Goal: Information Seeking & Learning: Learn about a topic

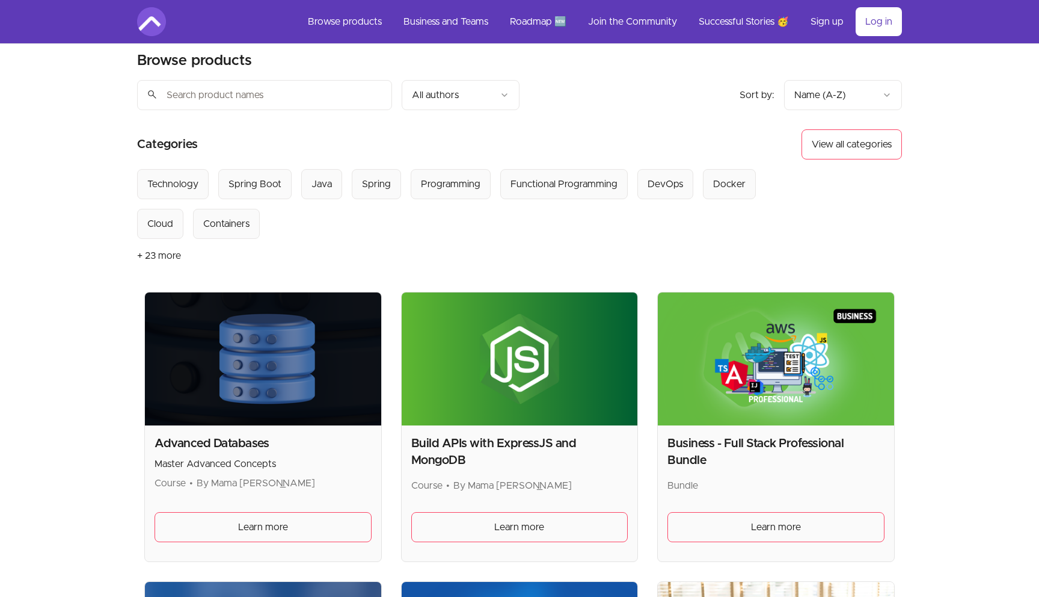
scroll to position [14, 0]
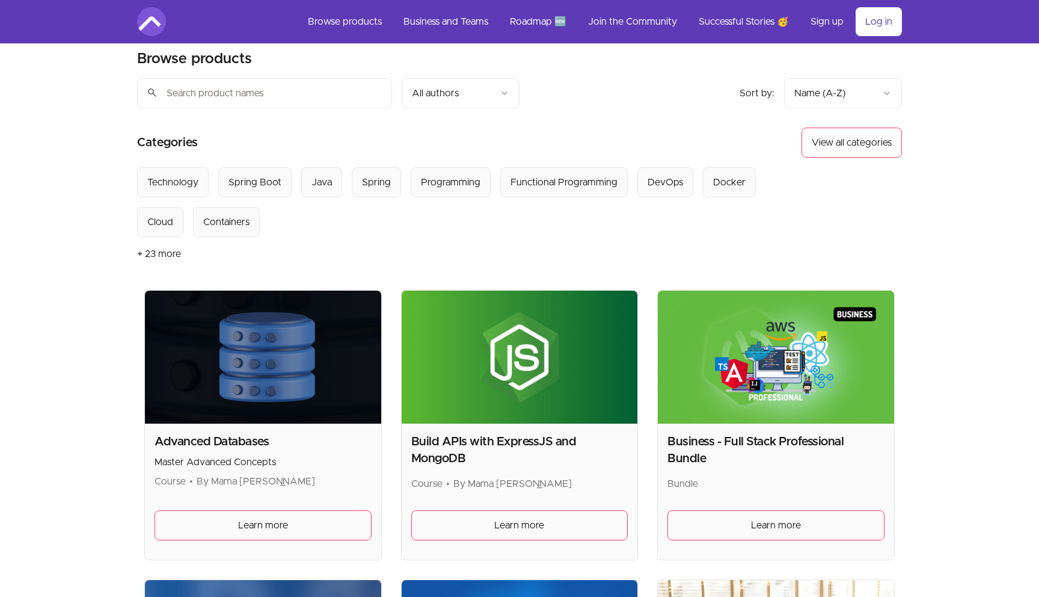
drag, startPoint x: 370, startPoint y: 184, endPoint x: 331, endPoint y: 156, distance: 47.8
click at [357, 150] on article "Categories View all categories Select from all categories: Technology Spring Bo…" at bounding box center [519, 198] width 765 height 143
click at [268, 170] on Boot "Spring Boot" at bounding box center [254, 182] width 73 height 30
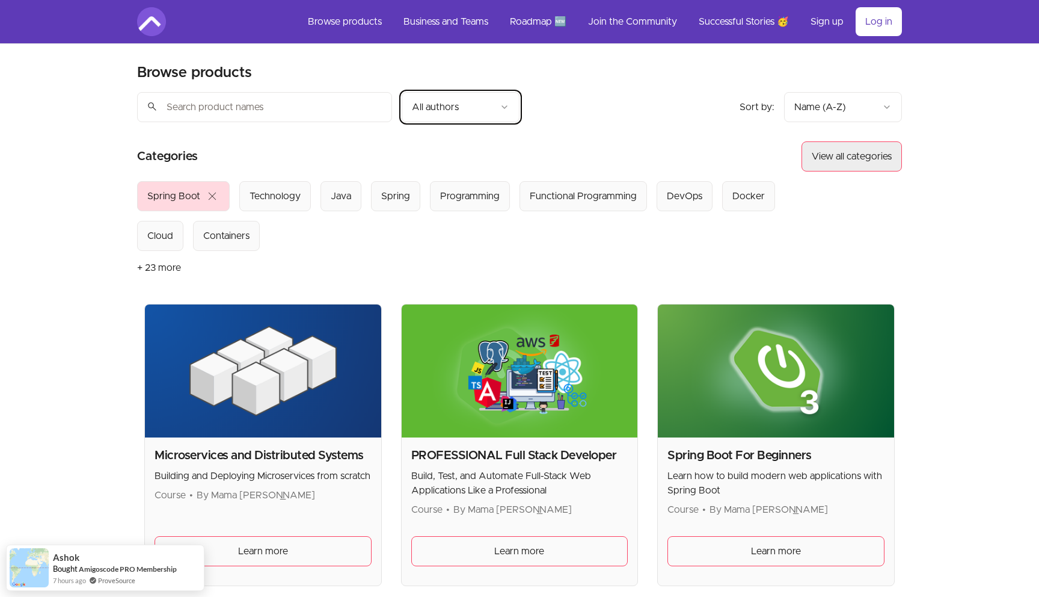
click at [826, 150] on button "View all categories" at bounding box center [852, 156] width 100 height 30
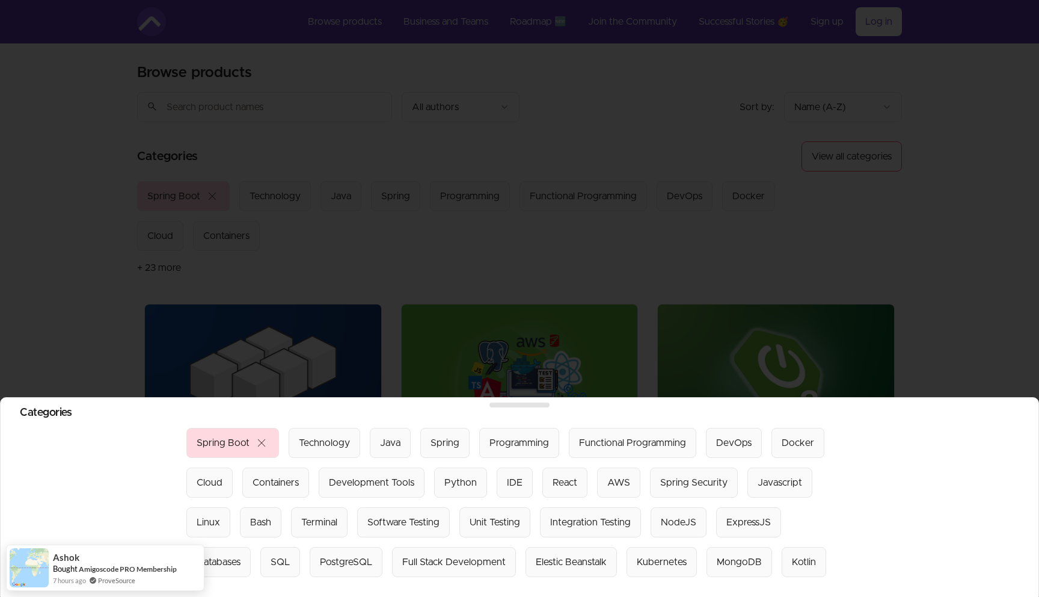
click at [579, 116] on div at bounding box center [519, 298] width 1039 height 597
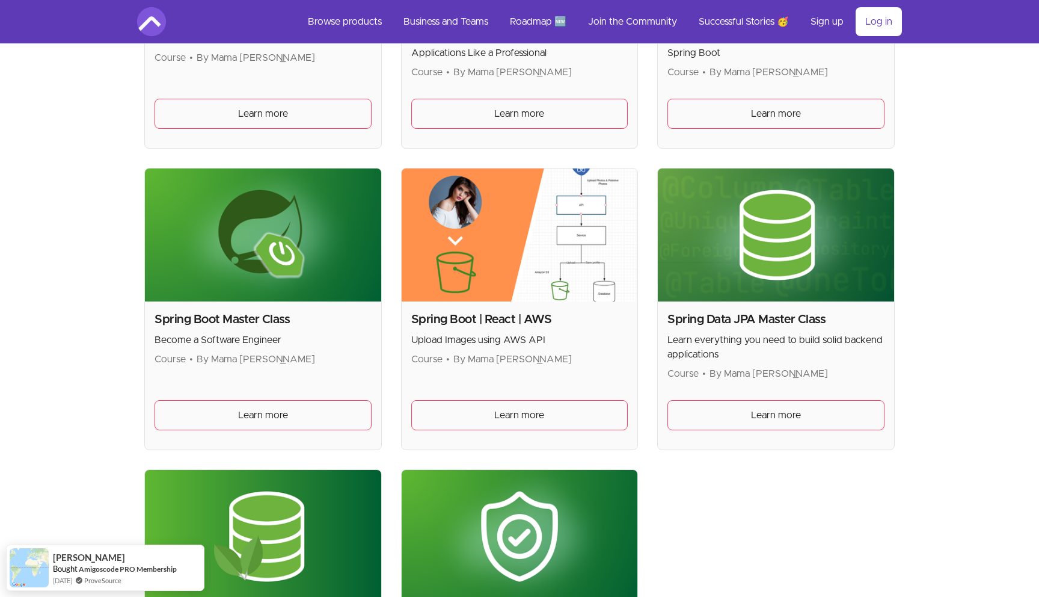
scroll to position [437, 0]
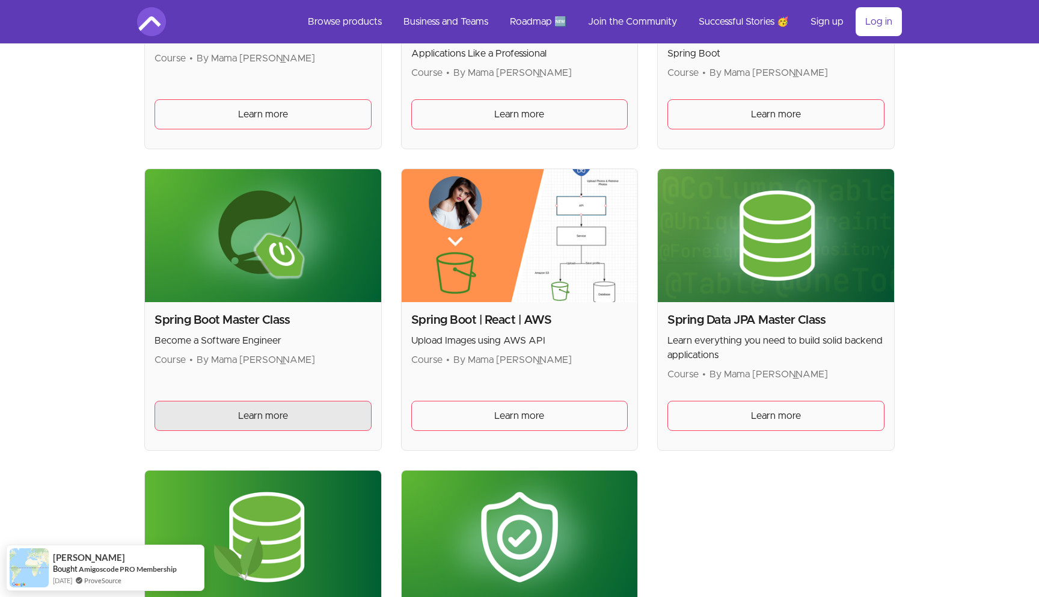
click at [260, 417] on span "Learn more" at bounding box center [263, 415] width 50 height 14
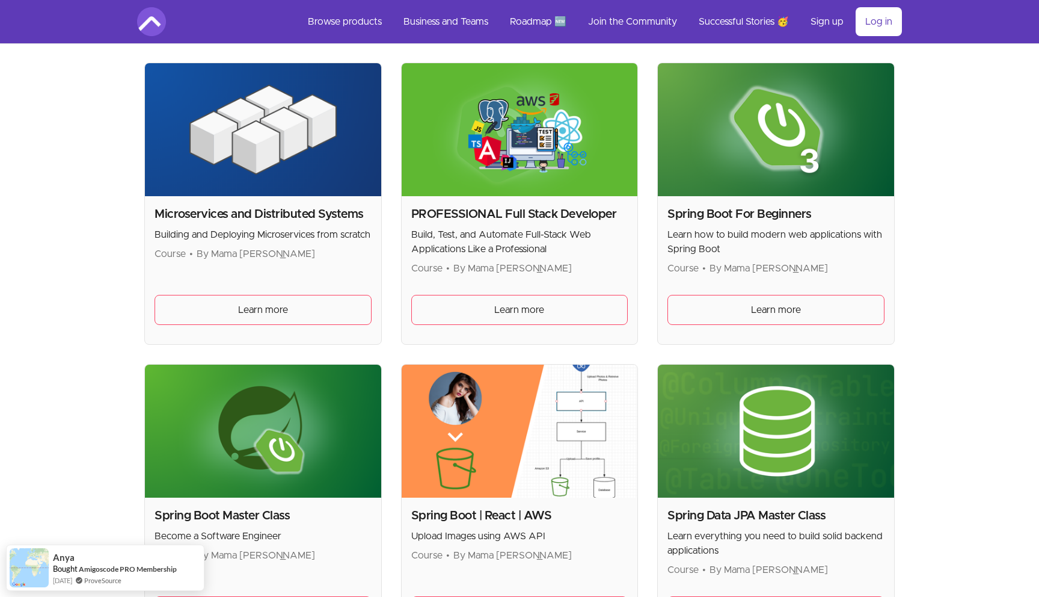
scroll to position [241, 0]
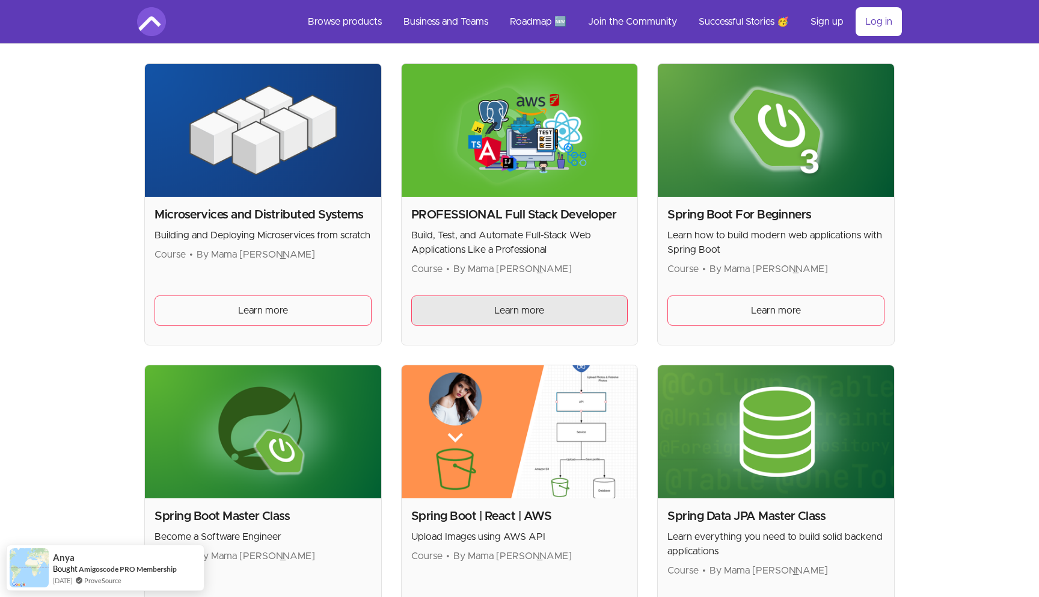
click at [518, 307] on span "Learn more" at bounding box center [519, 310] width 50 height 14
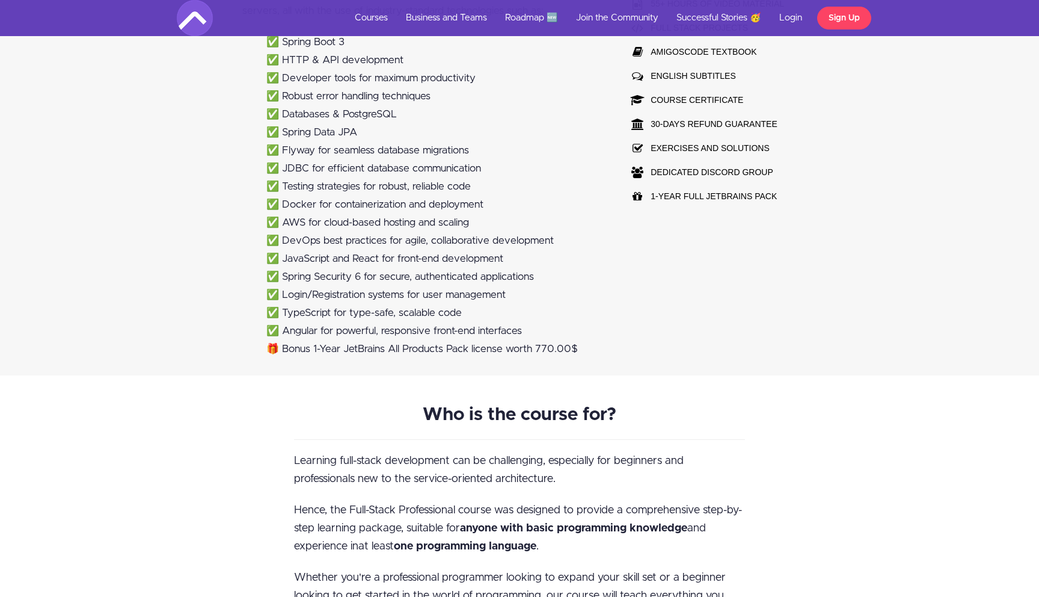
scroll to position [879, 0]
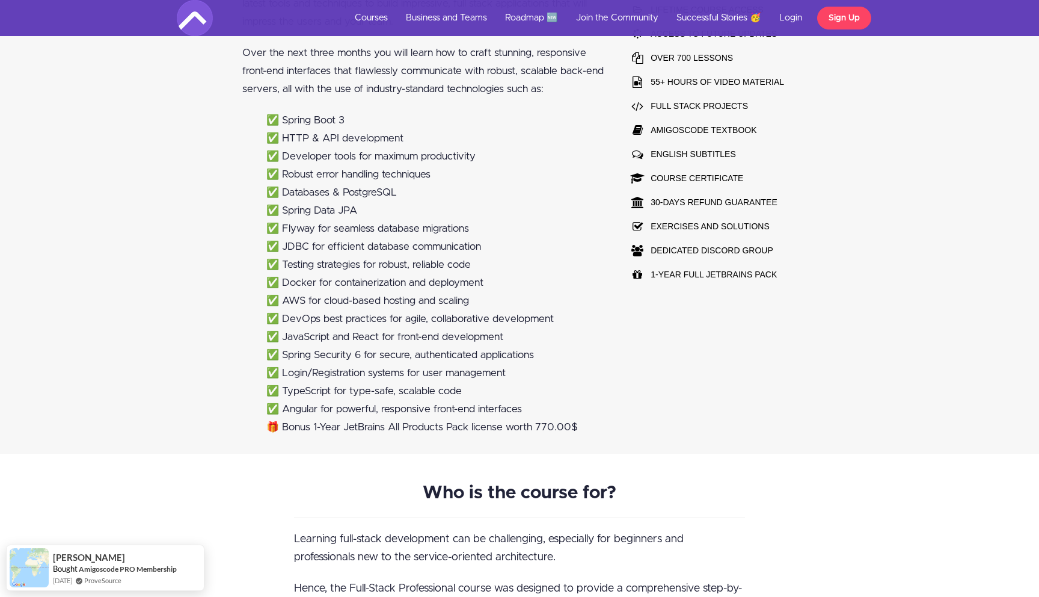
click at [287, 410] on li "✅ Angular for powerful, responsive front-end interfaces" at bounding box center [435, 409] width 338 height 18
drag, startPoint x: 287, startPoint y: 410, endPoint x: 316, endPoint y: 404, distance: 29.4
click at [316, 404] on li "✅ Angular for powerful, responsive front-end interfaces" at bounding box center [435, 409] width 338 height 18
click at [312, 382] on li "✅ TypeScript for type-safe, scalable code" at bounding box center [435, 391] width 338 height 18
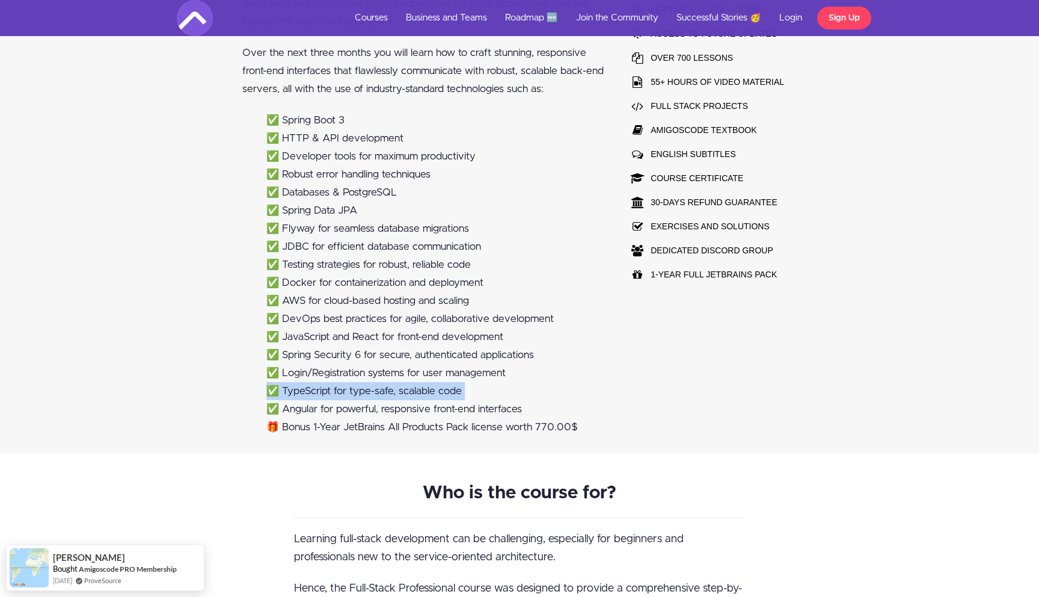
click at [312, 385] on li "✅ TypeScript for type-safe, scalable code" at bounding box center [435, 391] width 338 height 18
click at [346, 352] on li "✅ Spring Security 6 for secure, authenticated applications" at bounding box center [435, 355] width 338 height 18
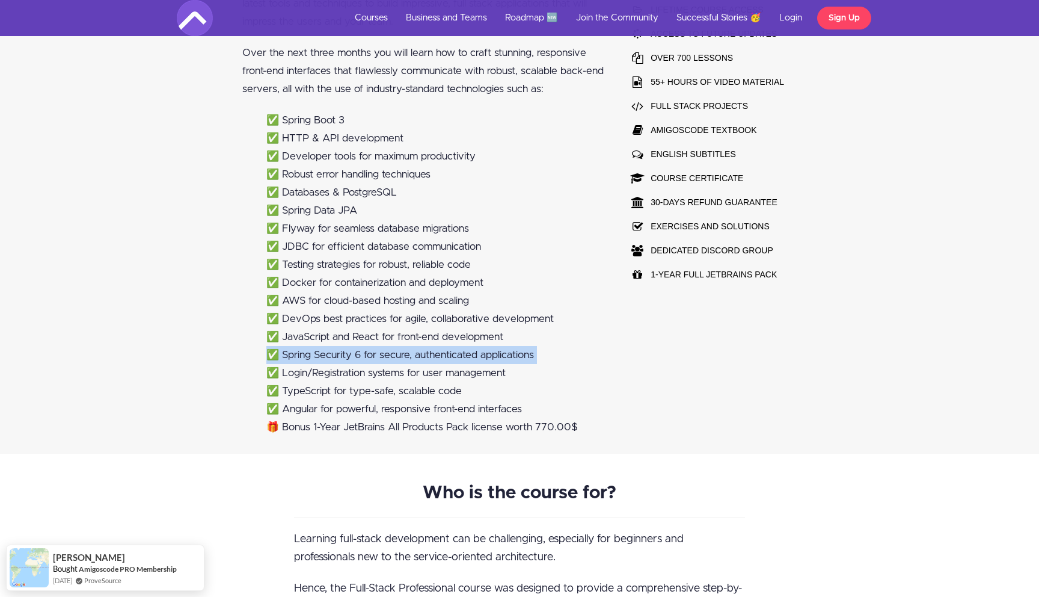
drag, startPoint x: 346, startPoint y: 352, endPoint x: 351, endPoint y: 363, distance: 11.3
click at [351, 363] on li "✅ Spring Security 6 for secure, authenticated applications" at bounding box center [435, 355] width 338 height 18
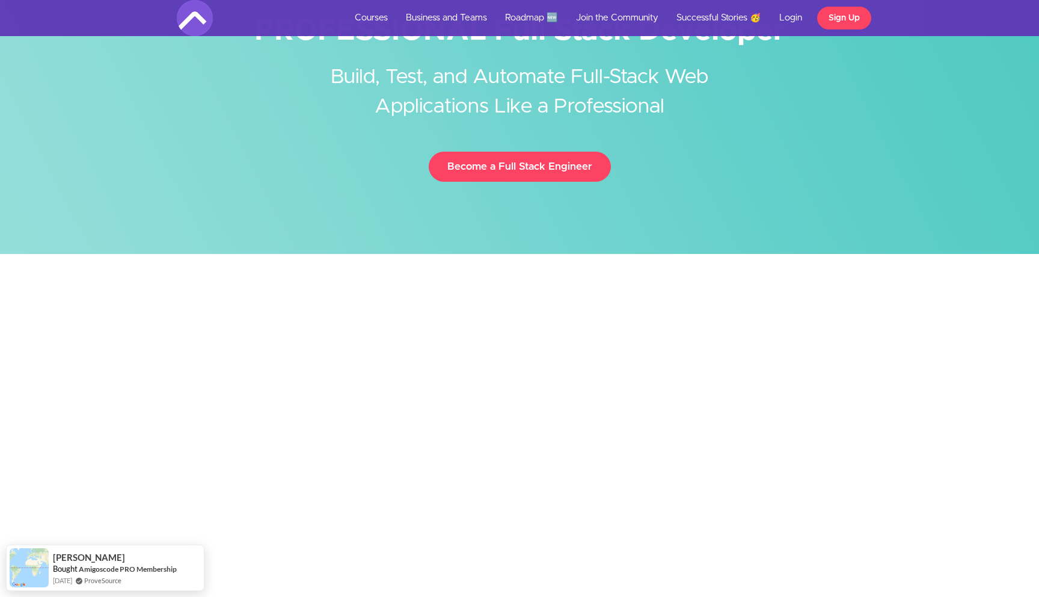
scroll to position [0, 0]
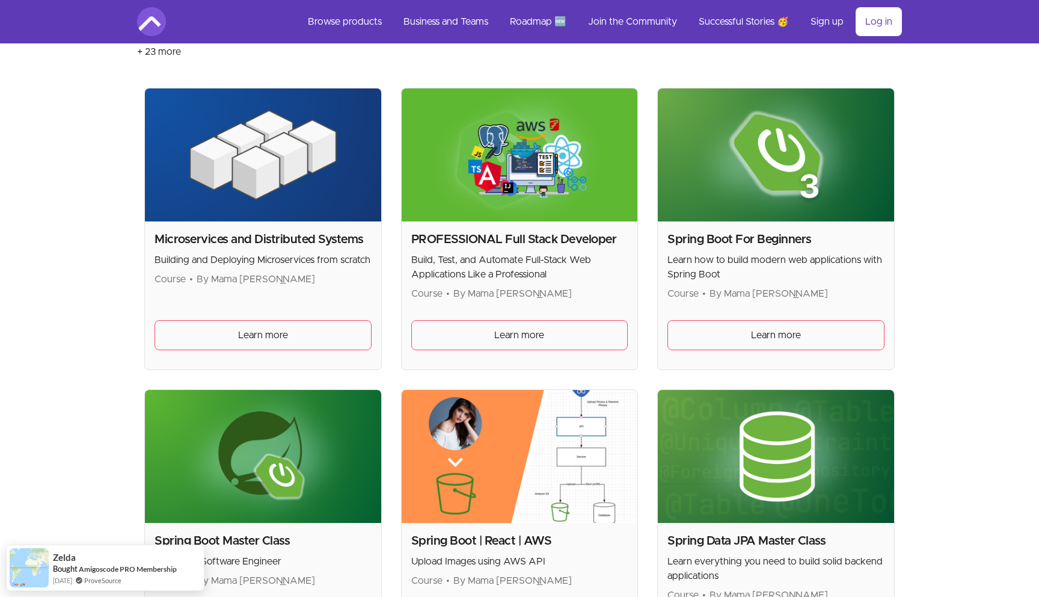
scroll to position [279, 0]
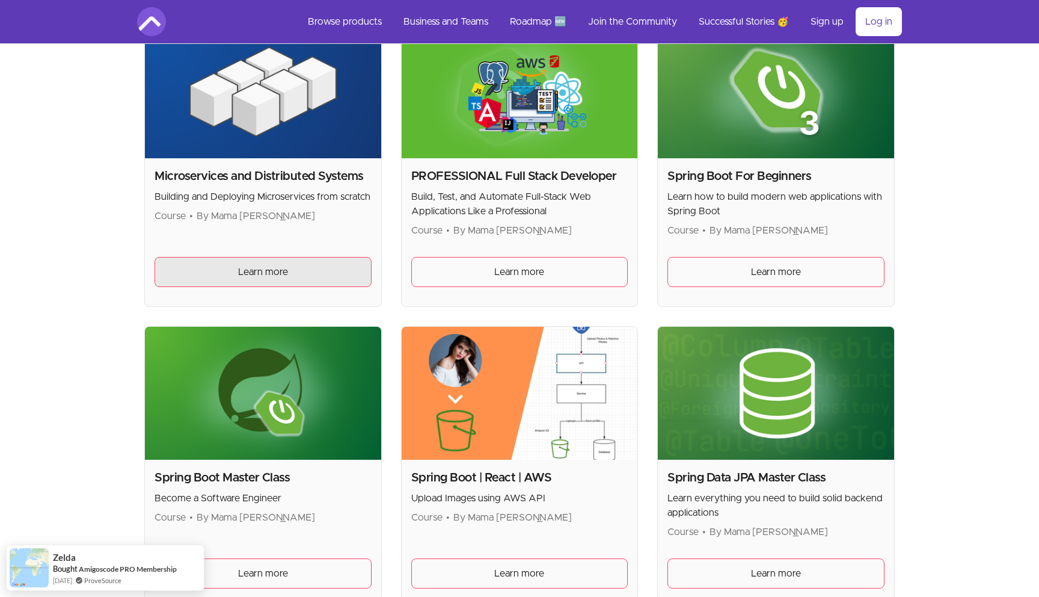
click at [289, 275] on link "Learn more" at bounding box center [263, 272] width 217 height 30
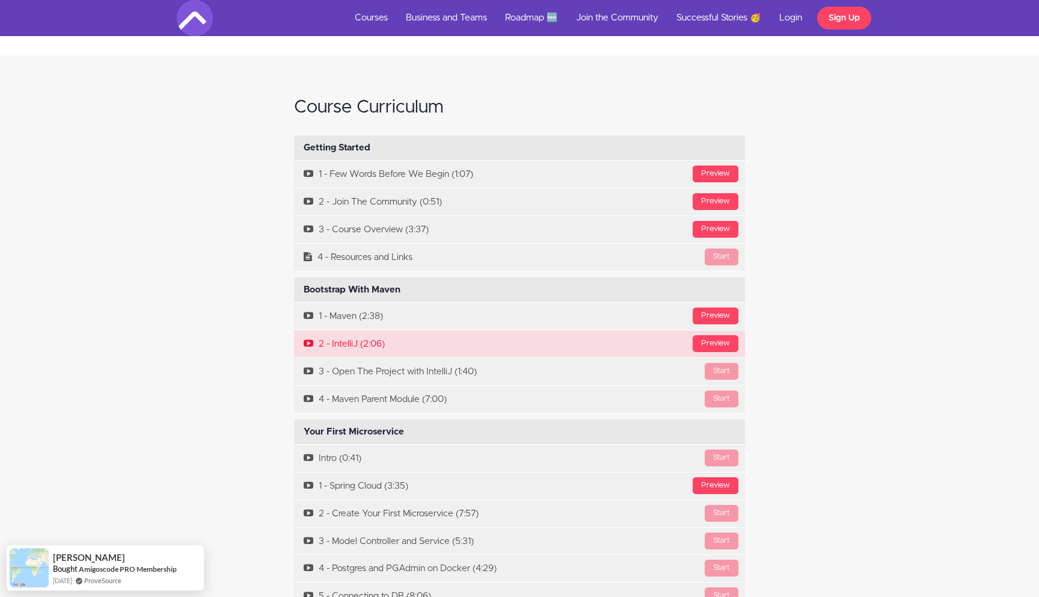
scroll to position [3835, 0]
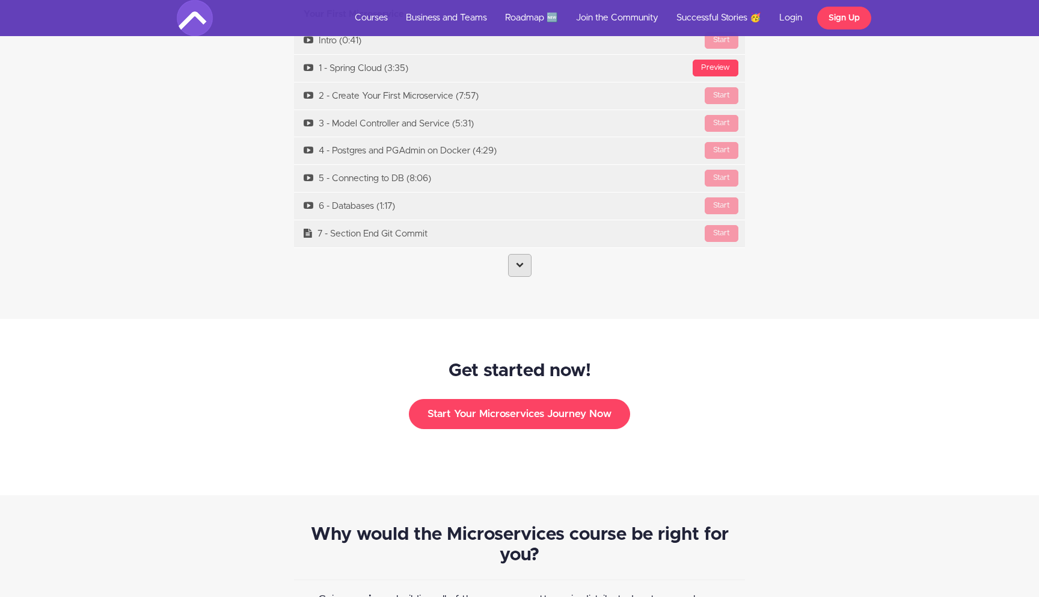
click at [523, 256] on link at bounding box center [519, 265] width 23 height 23
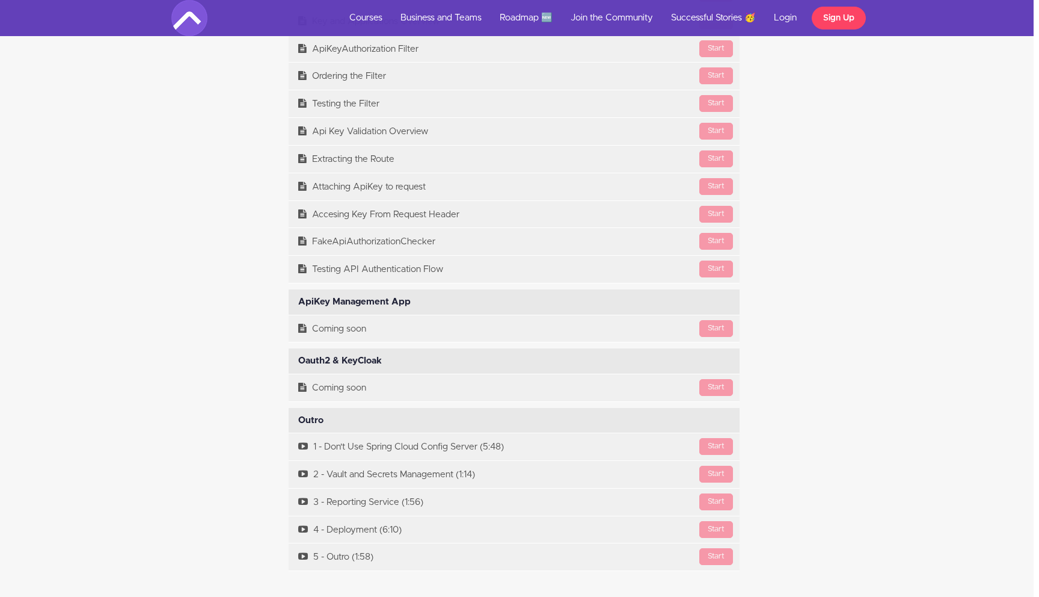
scroll to position [8990, 5]
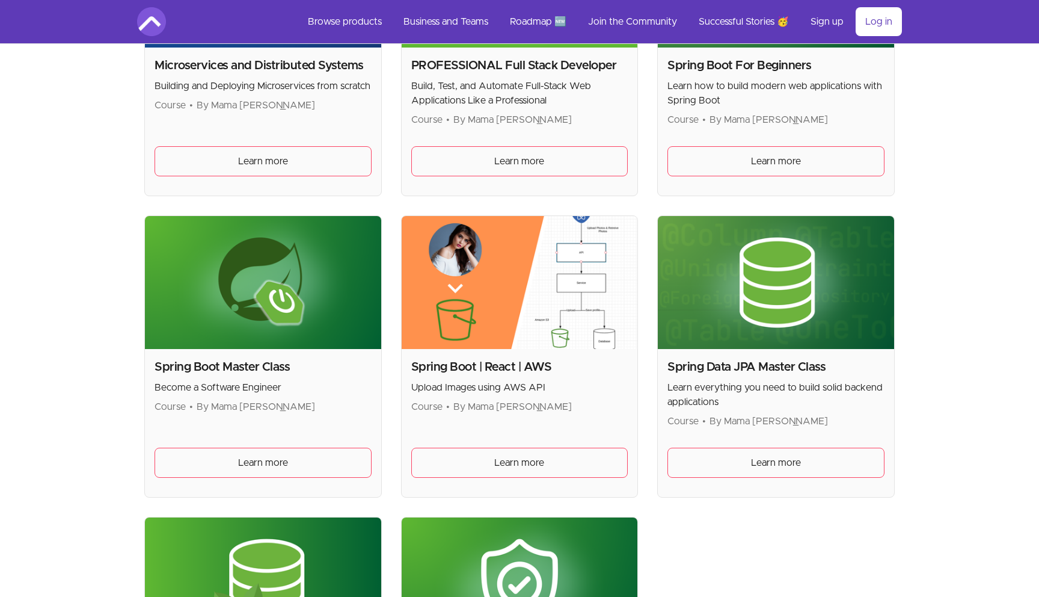
scroll to position [444, 0]
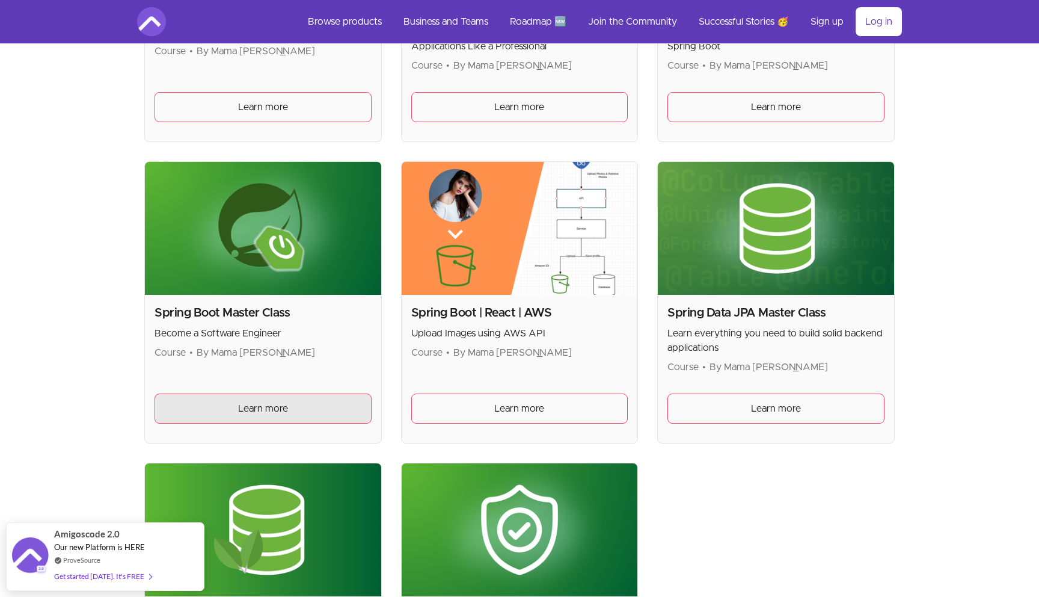
click at [238, 417] on link "Learn more" at bounding box center [263, 408] width 217 height 30
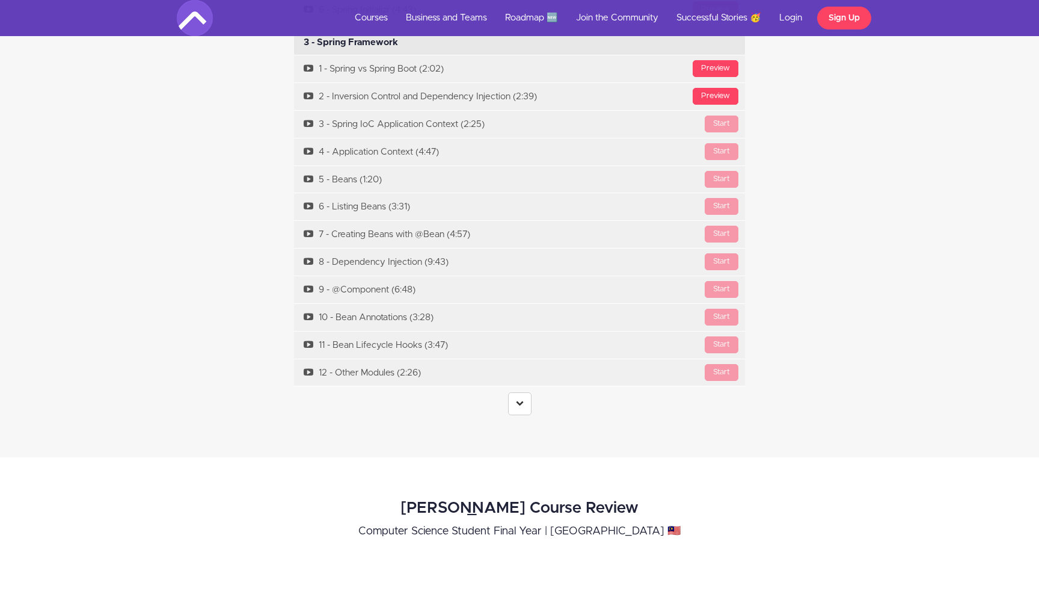
scroll to position [4165, 0]
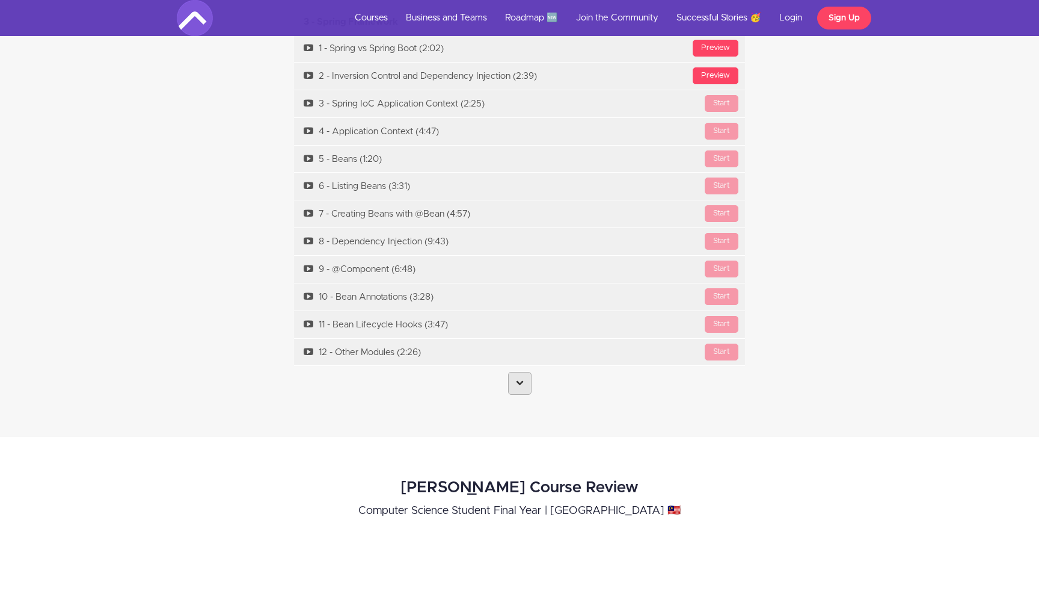
click at [520, 375] on link at bounding box center [519, 383] width 23 height 23
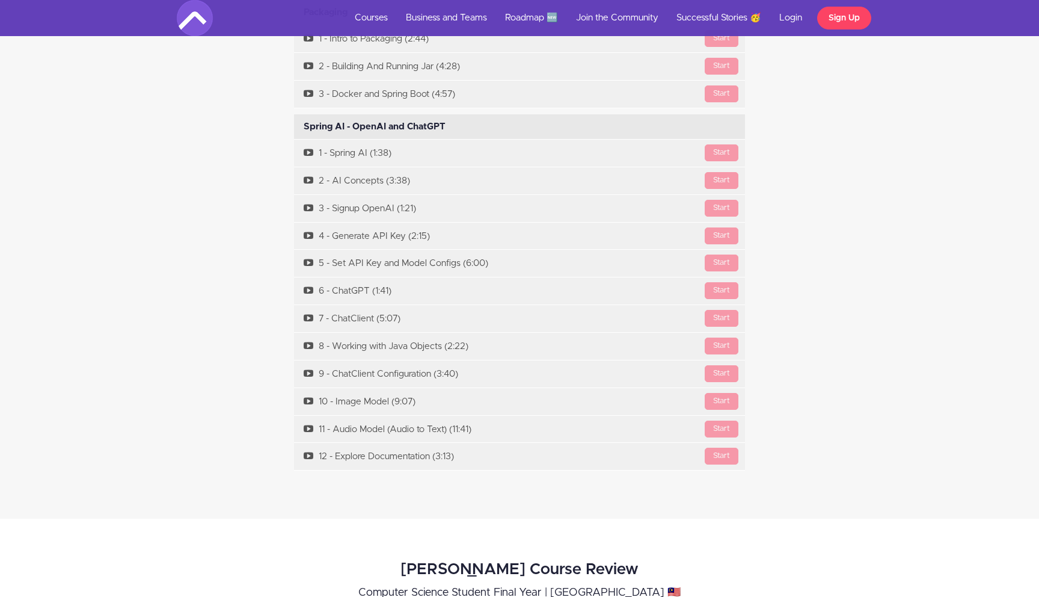
scroll to position [8233, 0]
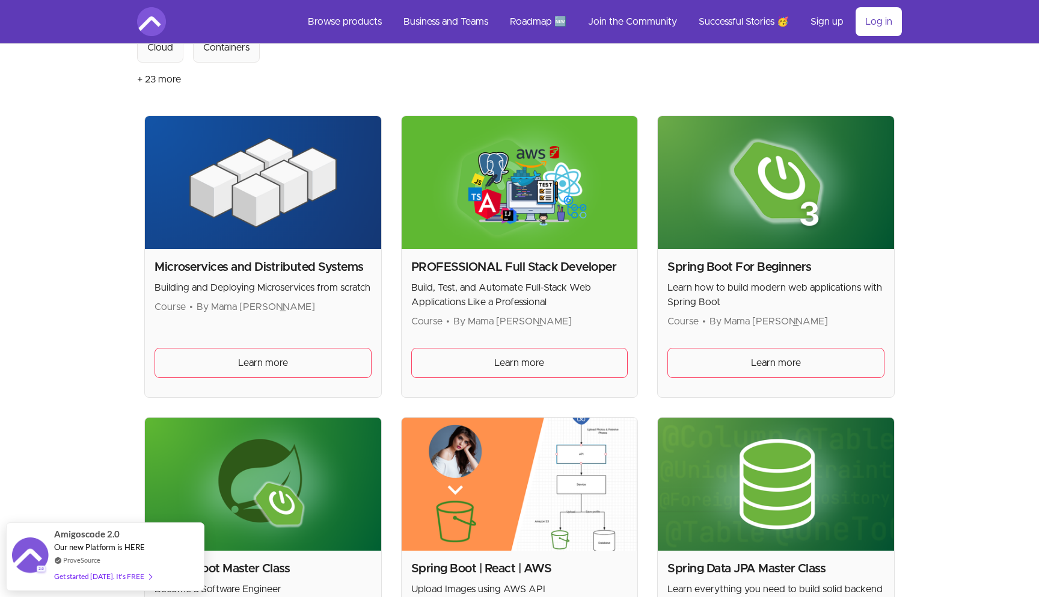
scroll to position [193, 0]
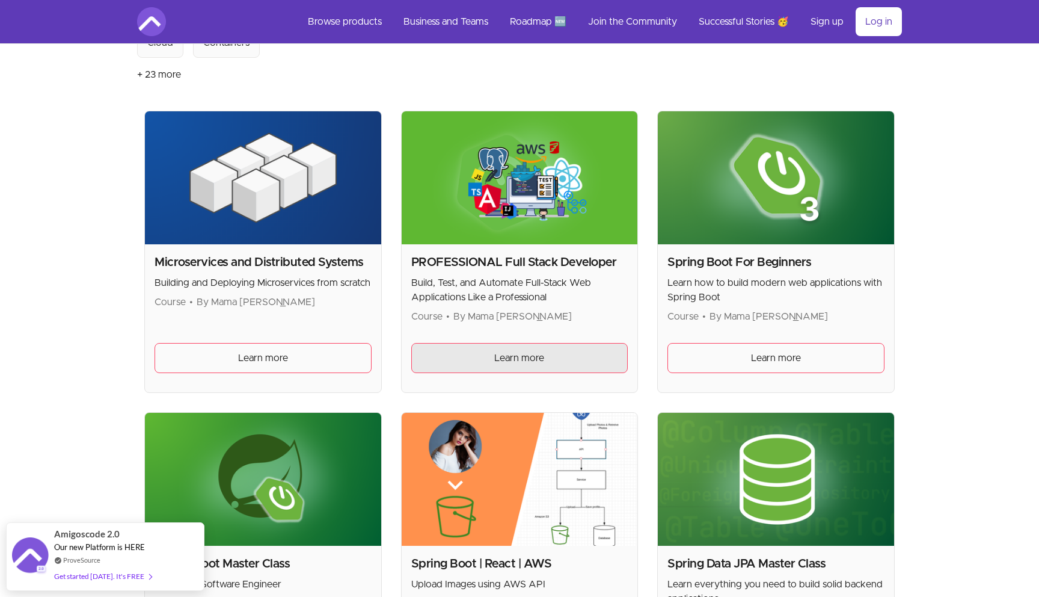
click at [511, 363] on span "Learn more" at bounding box center [519, 358] width 50 height 14
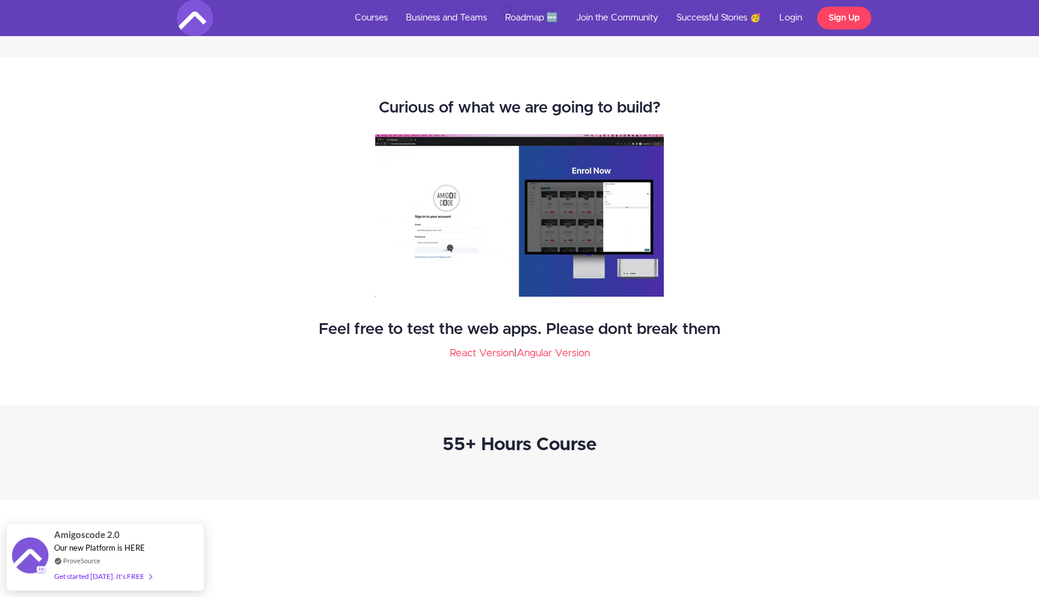
scroll to position [1863, 0]
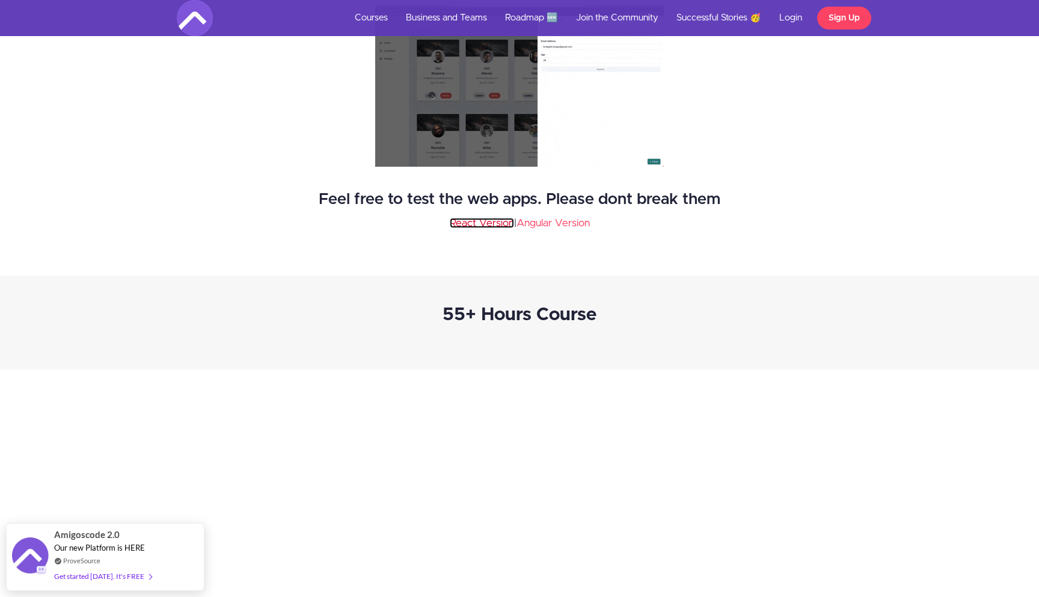
click at [484, 222] on link "React Version" at bounding box center [482, 223] width 64 height 10
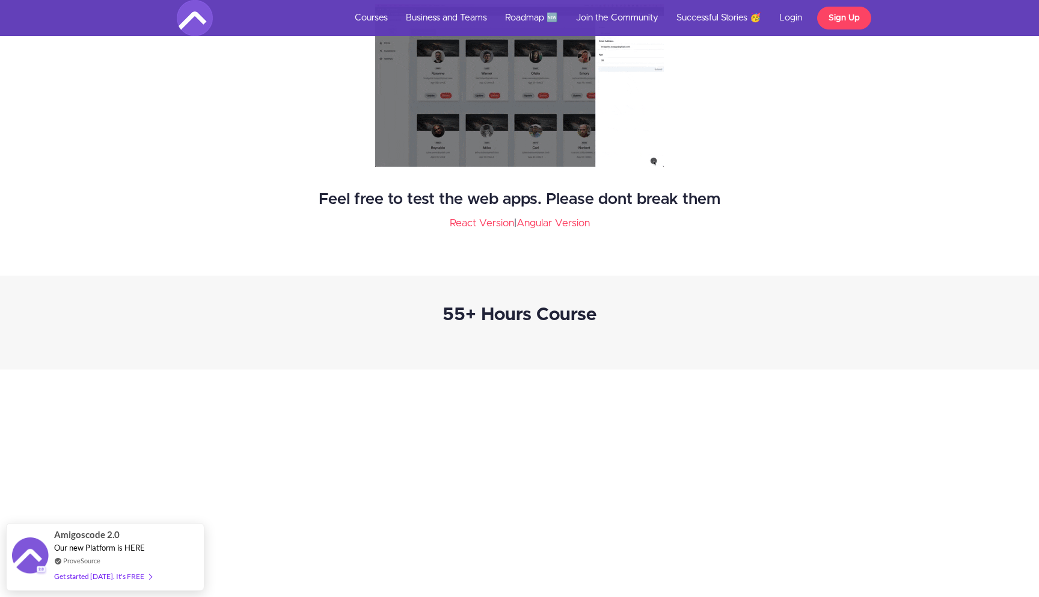
click at [570, 232] on p "React Version | Angular Version" at bounding box center [519, 223] width 451 height 18
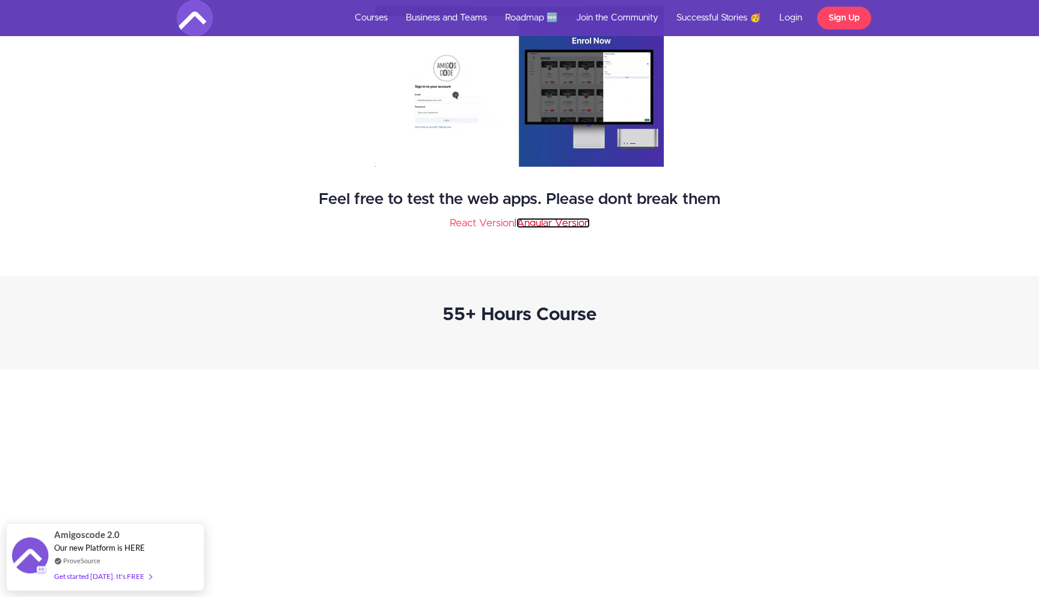
click at [568, 224] on link "Angular Version" at bounding box center [553, 223] width 73 height 10
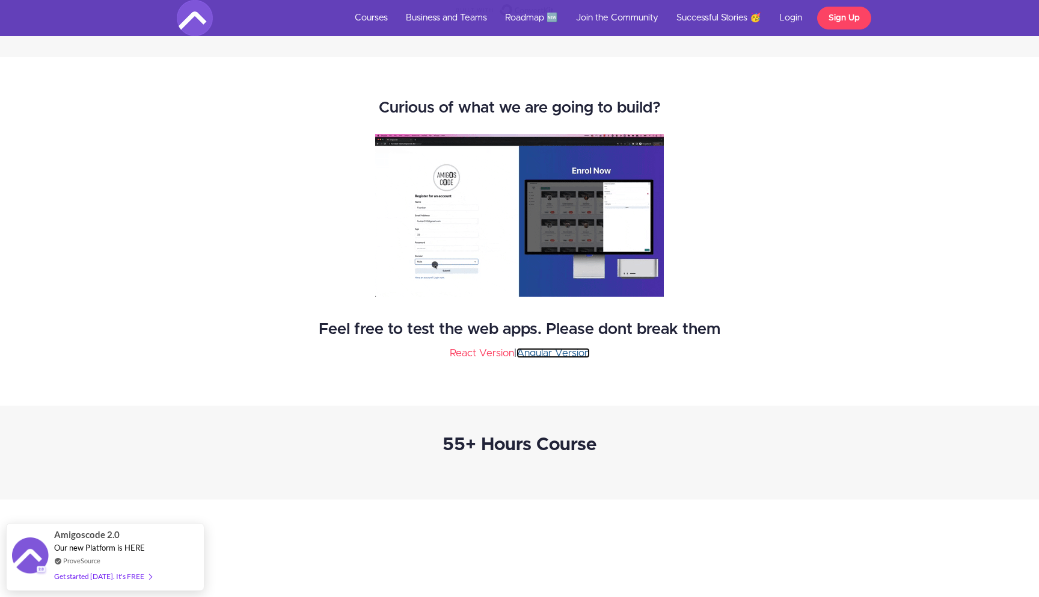
scroll to position [1719, 0]
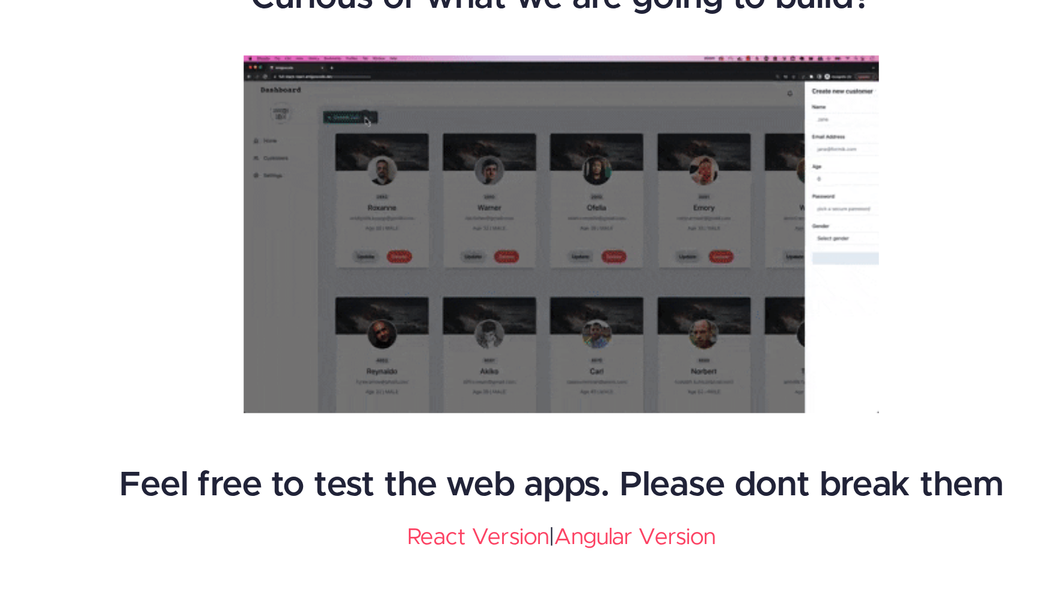
click at [502, 230] on img at bounding box center [519, 229] width 289 height 162
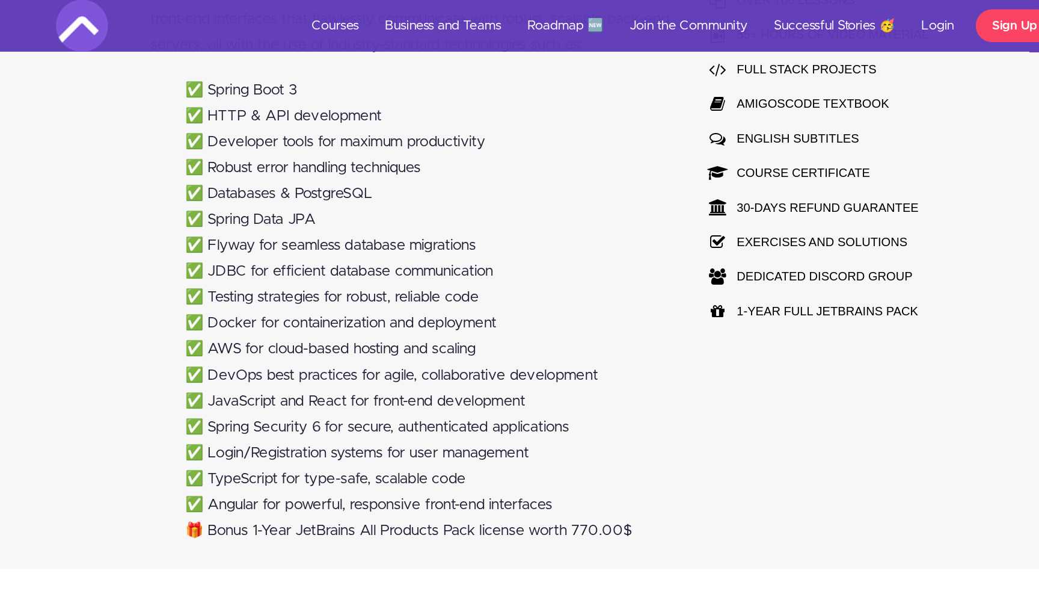
scroll to position [934, 0]
